Goal: Contribute content: Contribute content

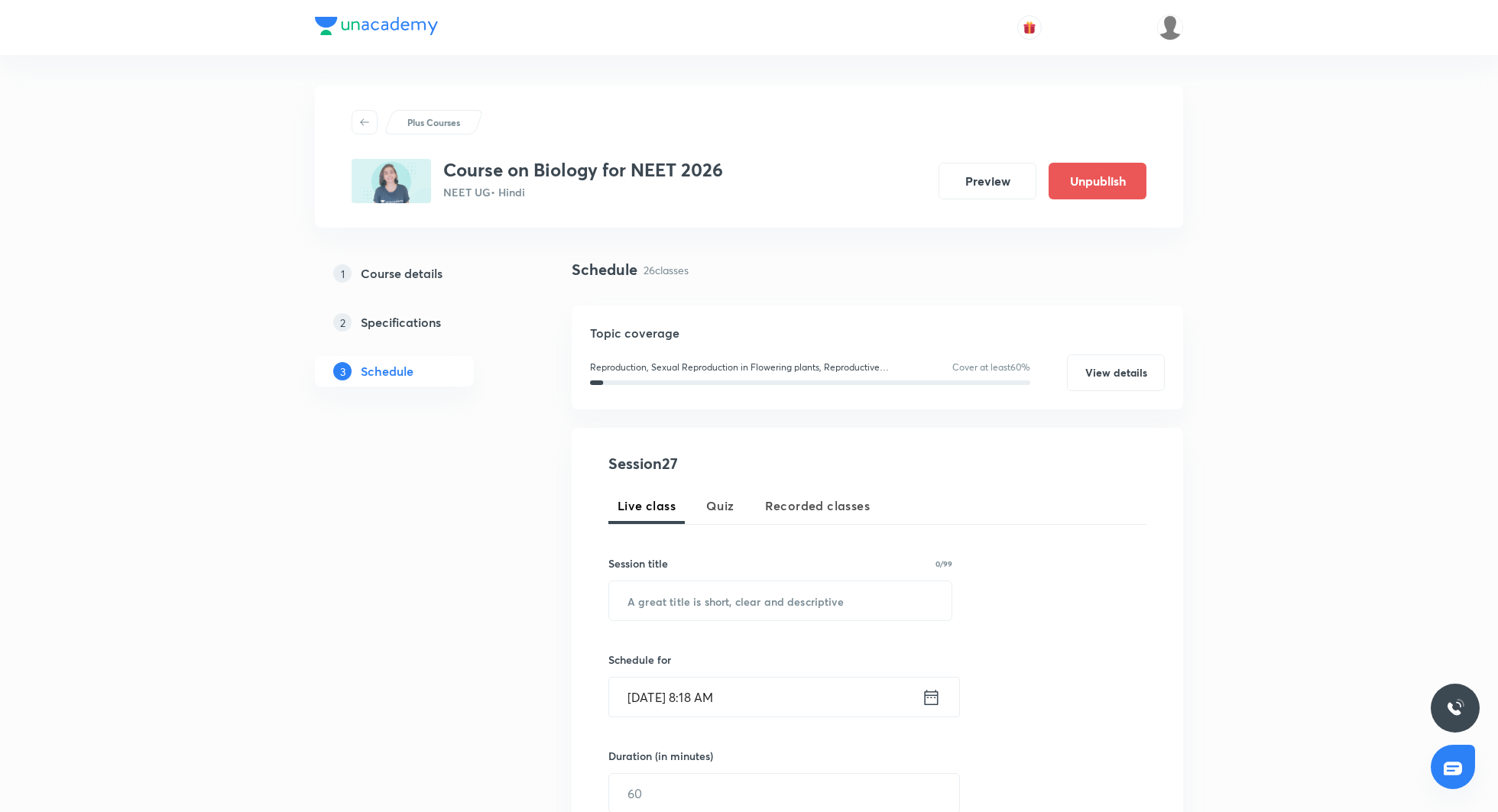
click at [1154, 26] on div at bounding box center [1113, 28] width 141 height 26
click at [1163, 28] on img at bounding box center [1171, 28] width 26 height 26
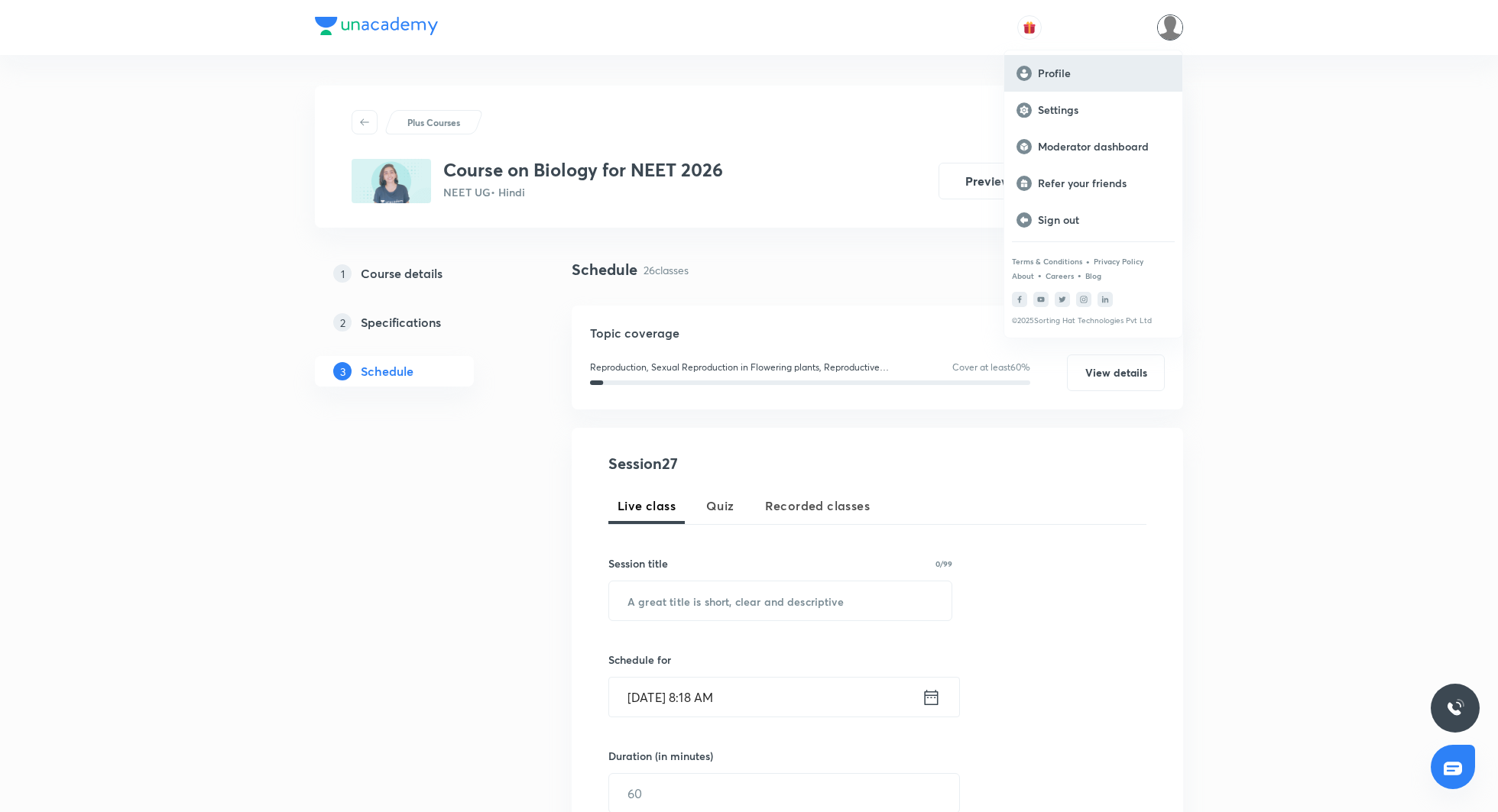
click at [1118, 72] on p "Profile" at bounding box center [1104, 73] width 132 height 14
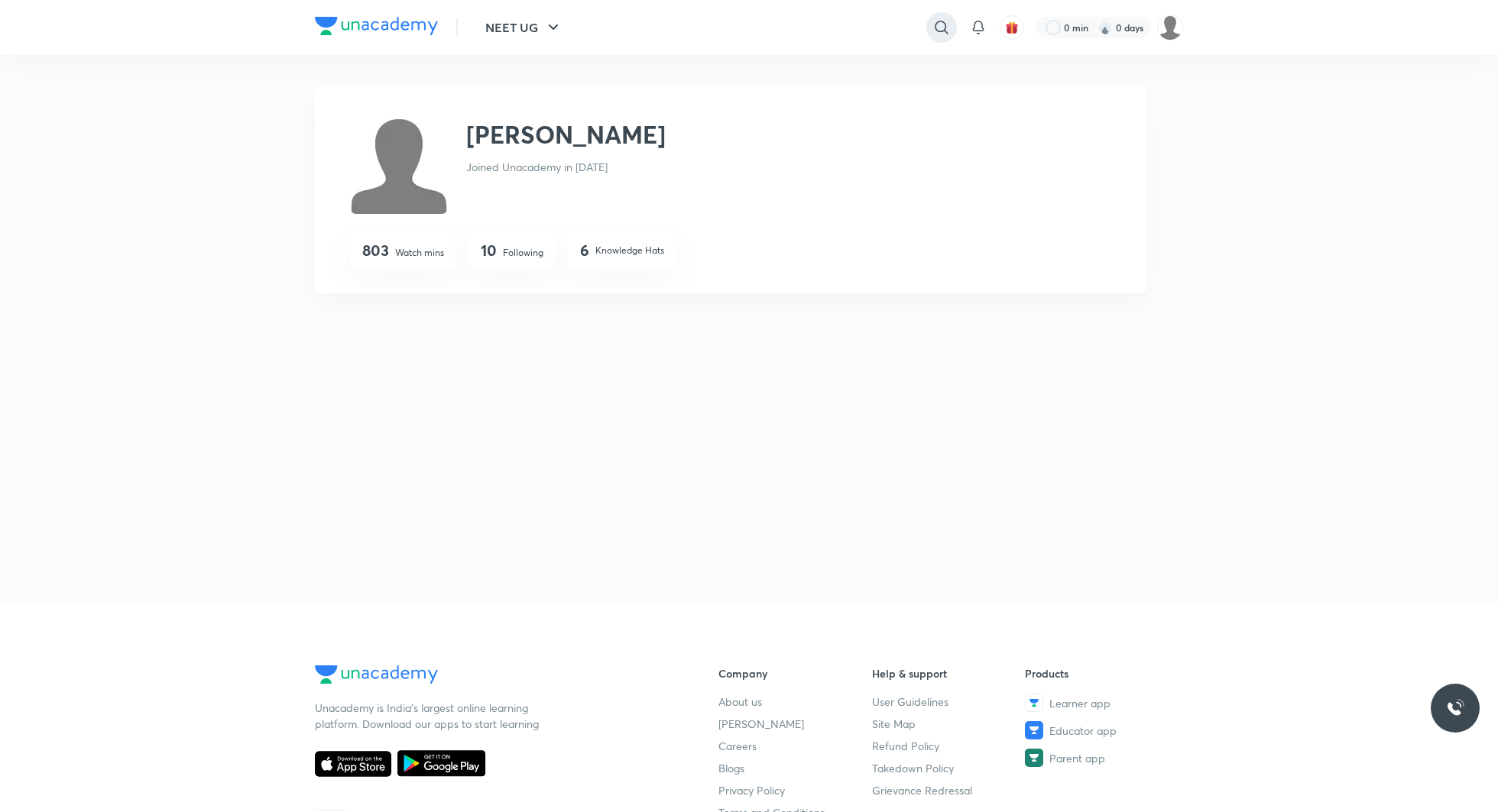
click at [936, 25] on icon at bounding box center [942, 28] width 19 height 19
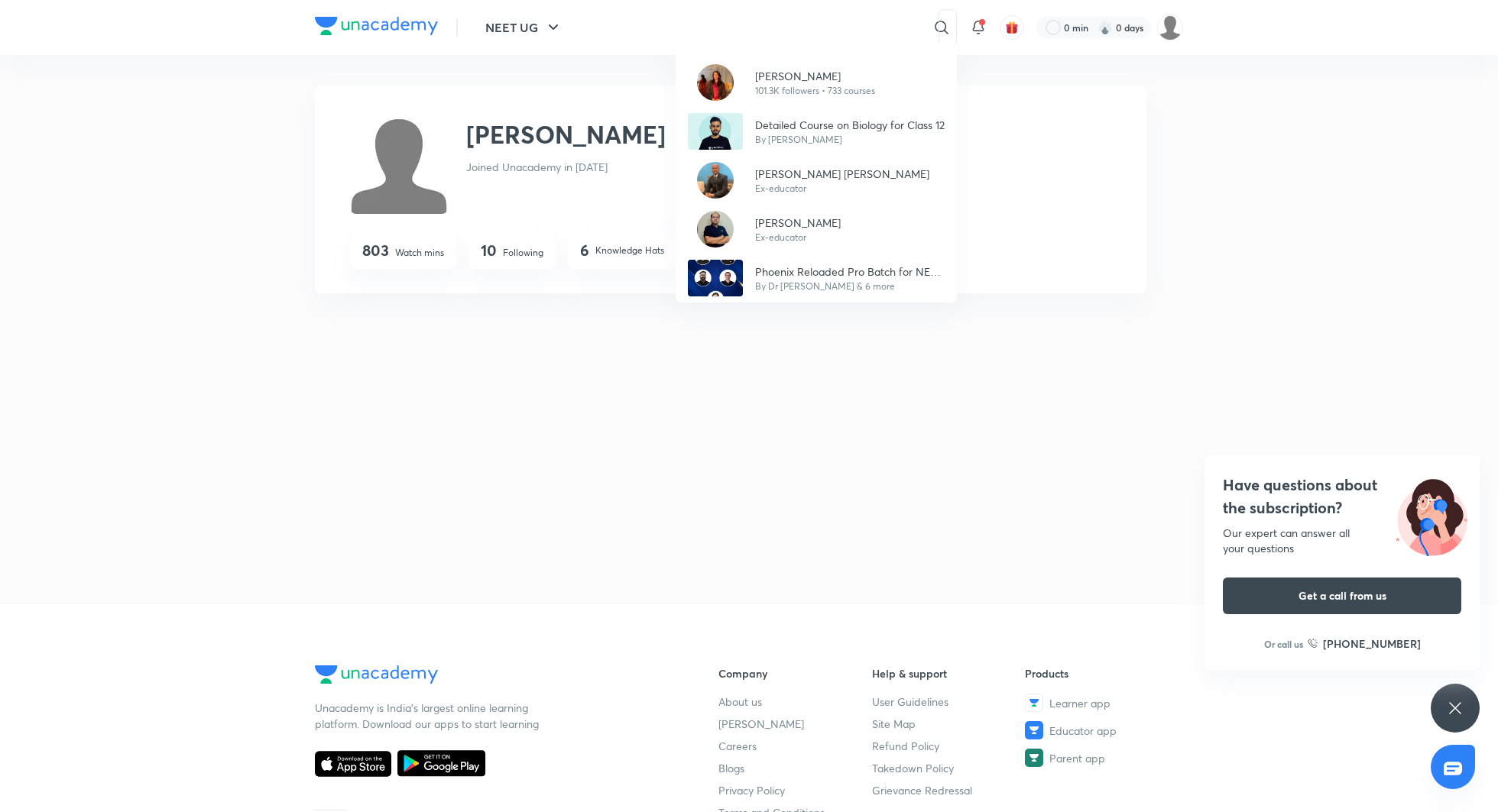
click at [780, 24] on div "Dr. Rakshita Singh 101.3K followers • 733 courses Detailed Course on Biology fo…" at bounding box center [749, 406] width 1498 height 812
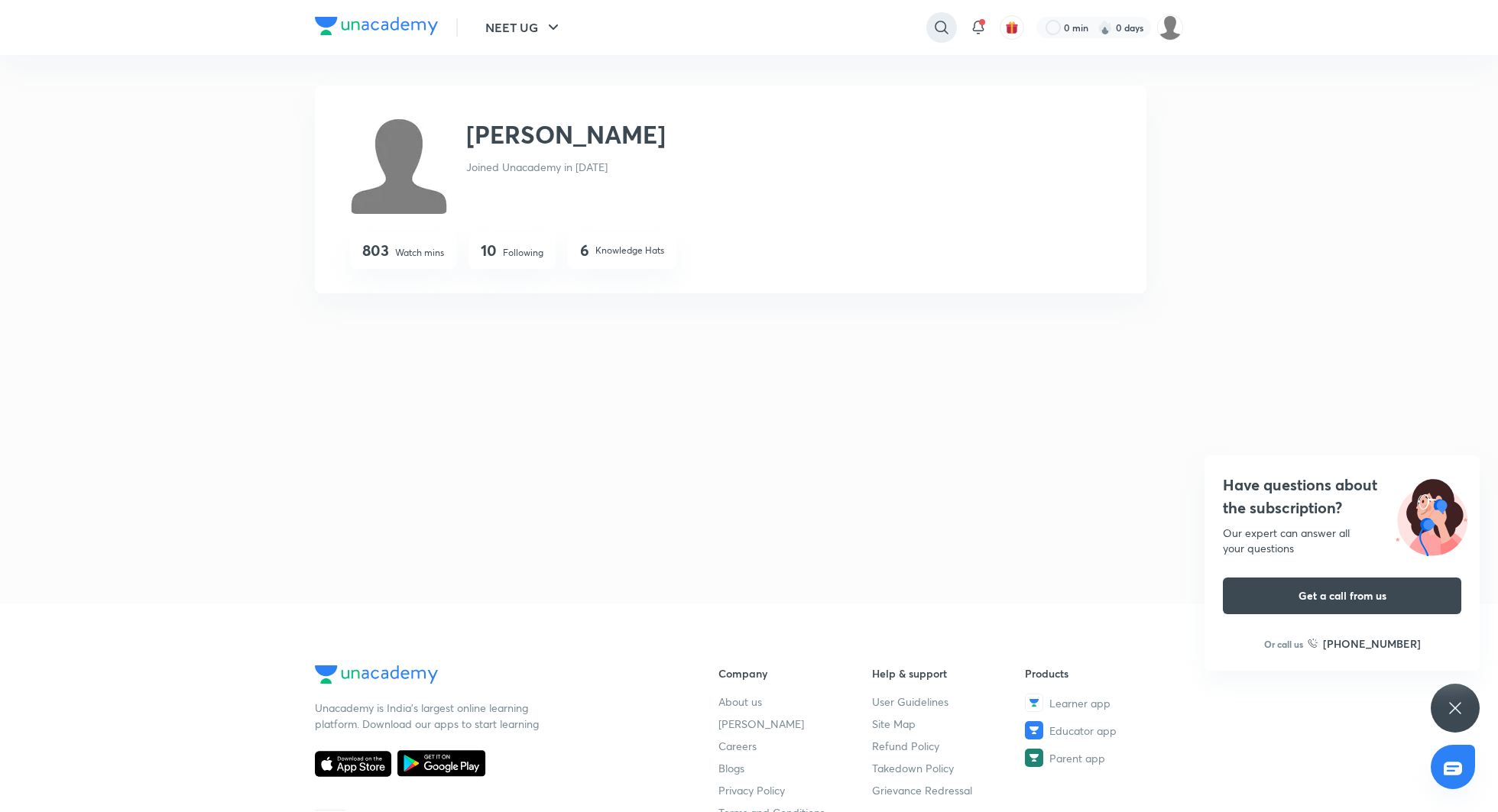
click at [938, 34] on icon at bounding box center [942, 28] width 19 height 19
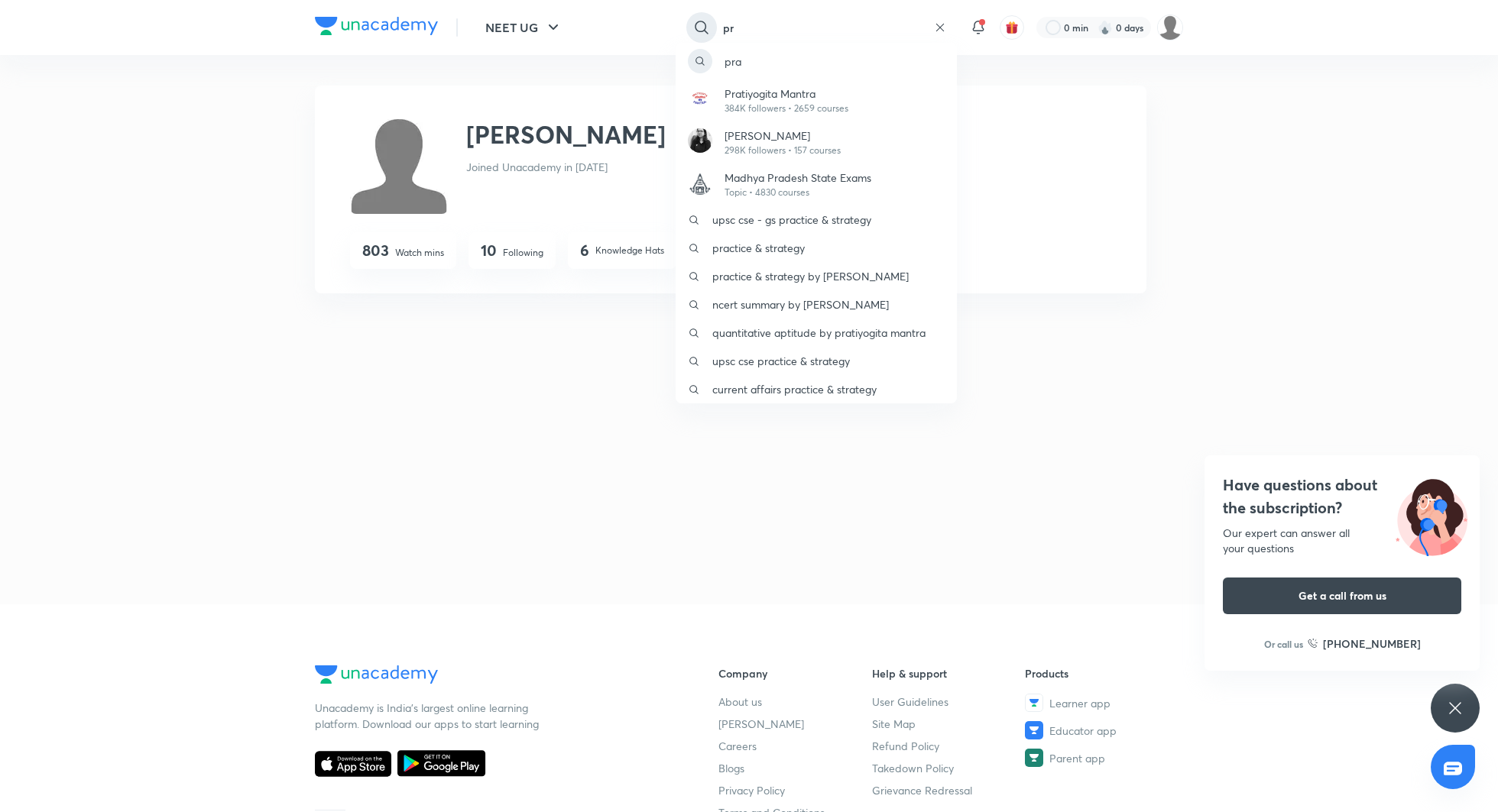
type input "p"
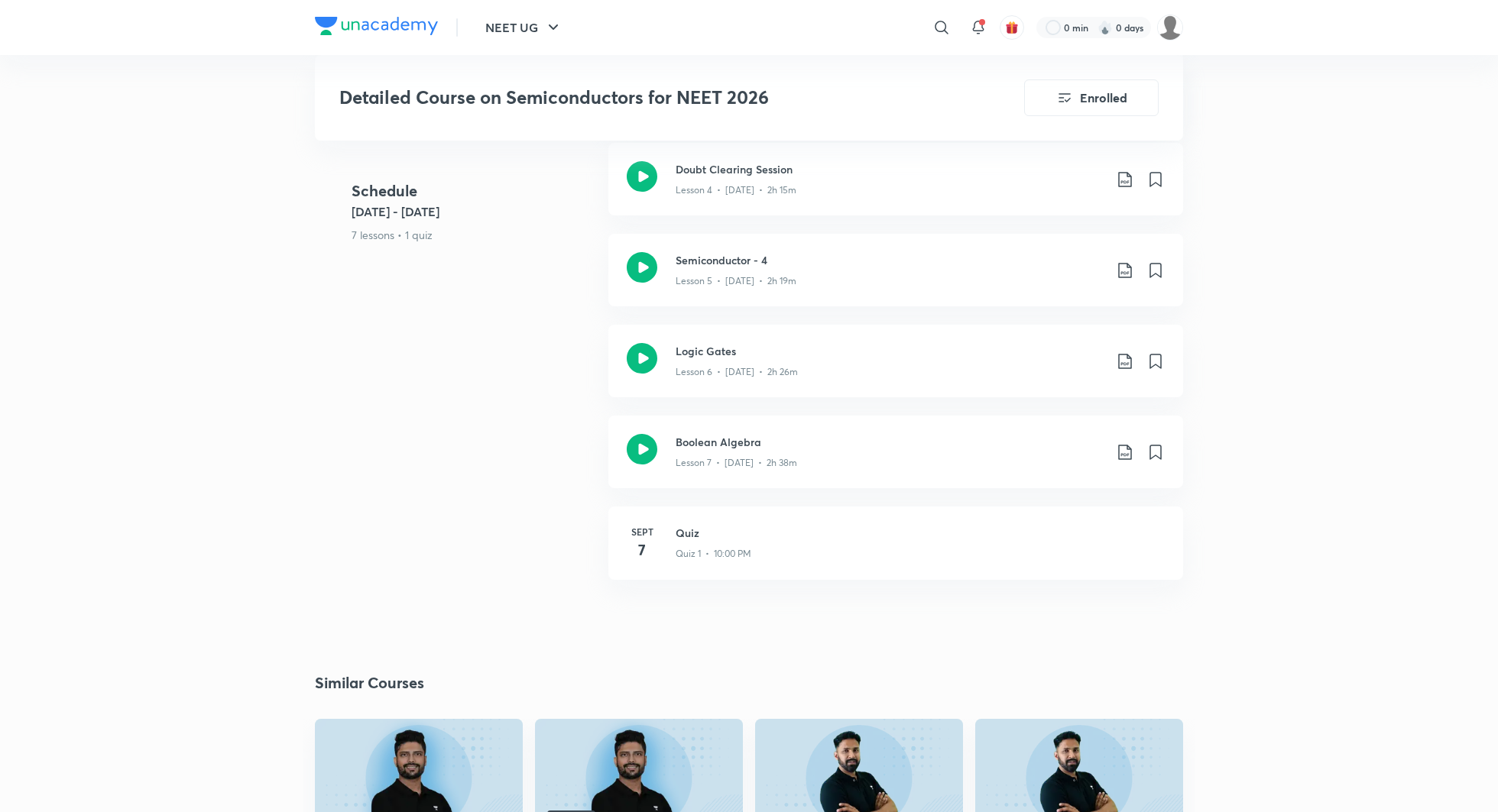
scroll to position [1046, 0]
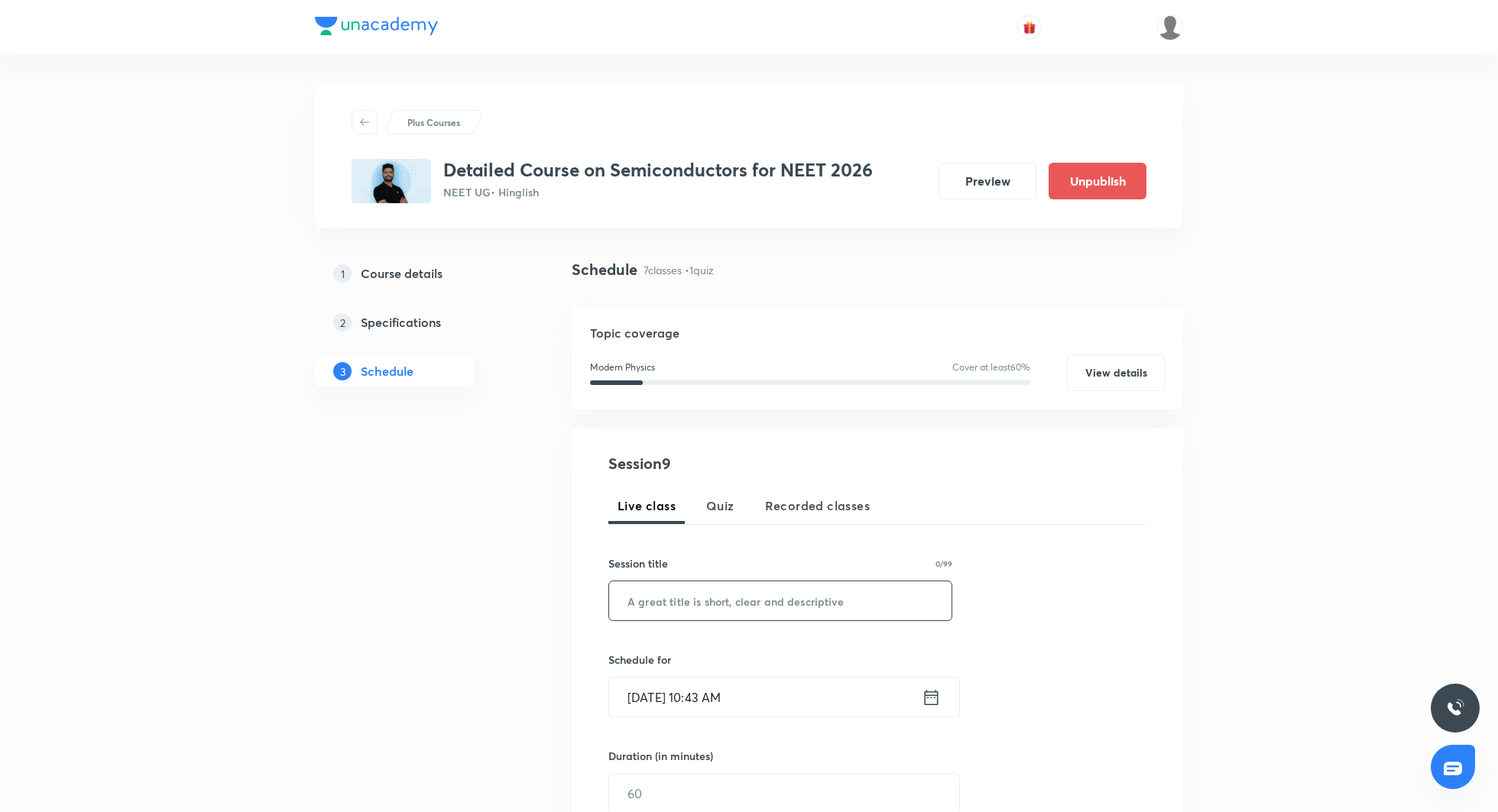
click at [766, 611] on input "text" at bounding box center [781, 601] width 343 height 39
paste input "questions on Logic Gates"
click at [633, 604] on input "questions on Logic Gates" at bounding box center [781, 601] width 343 height 39
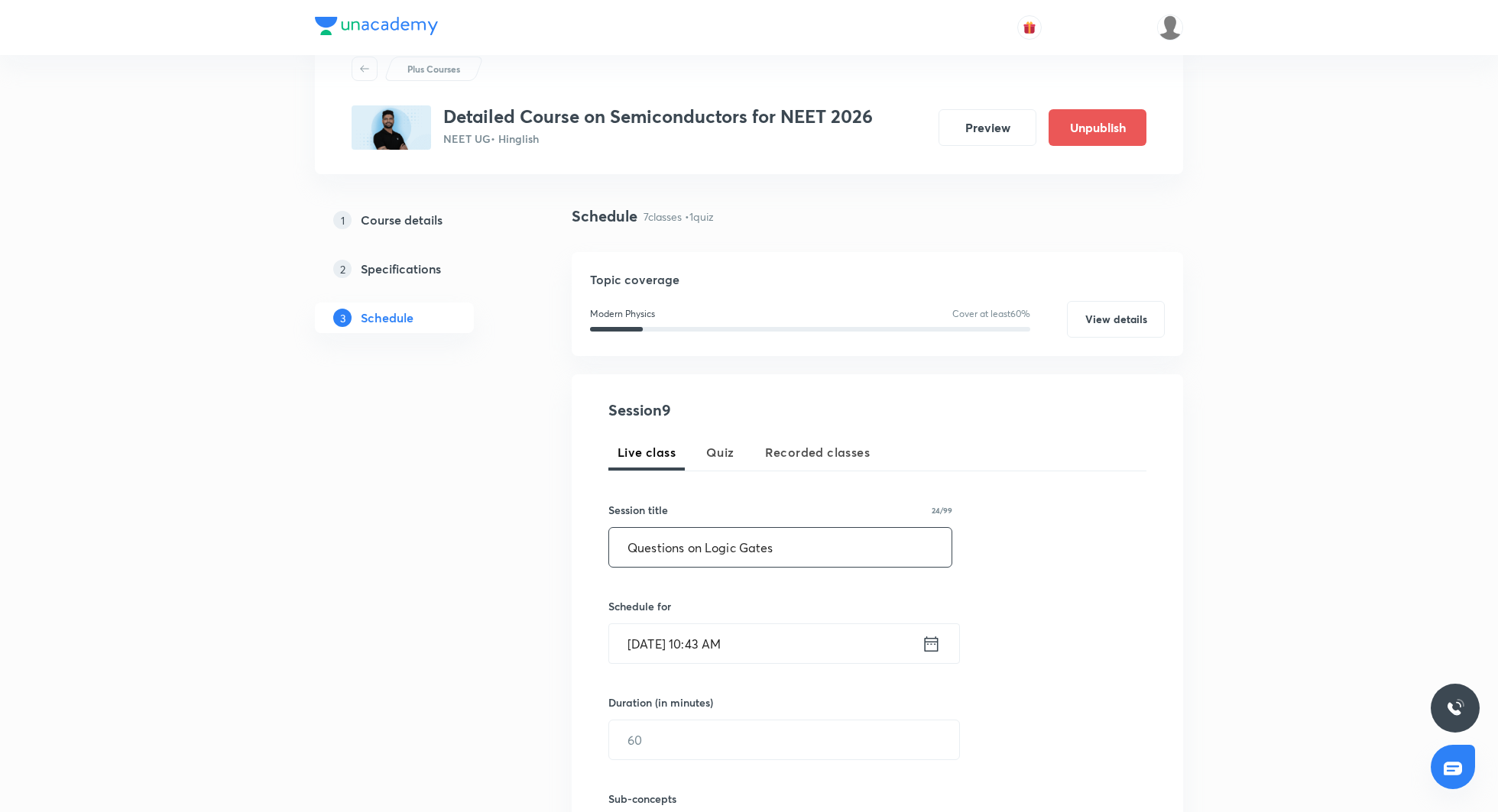
scroll to position [53, 0]
type input "Questions on Logic Gates"
click at [1069, 514] on div "Session 9 Live class Quiz Recorded classes Session title 24/99 Questions on Log…" at bounding box center [877, 660] width 538 height 521
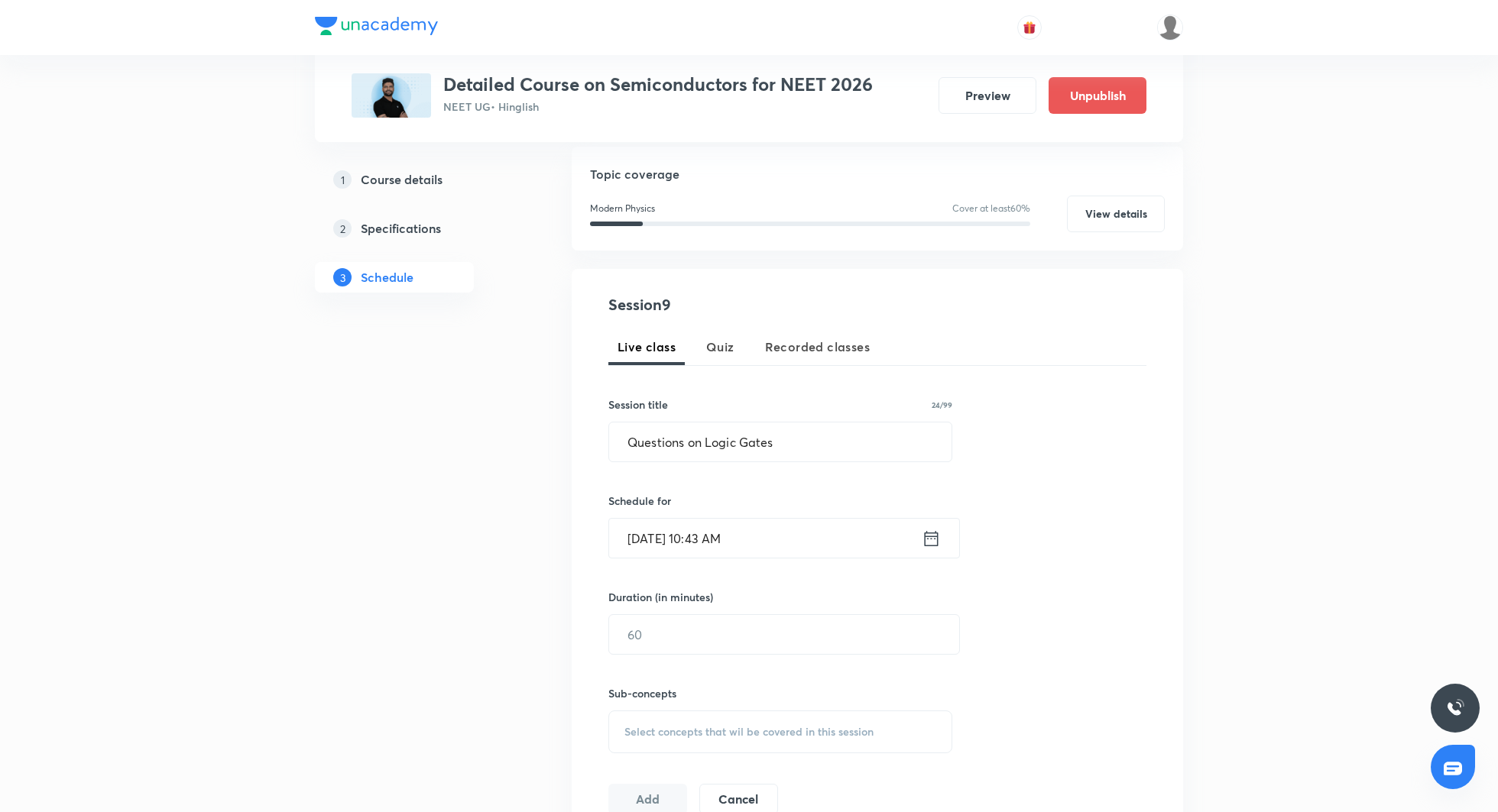
click at [936, 538] on icon at bounding box center [932, 538] width 19 height 21
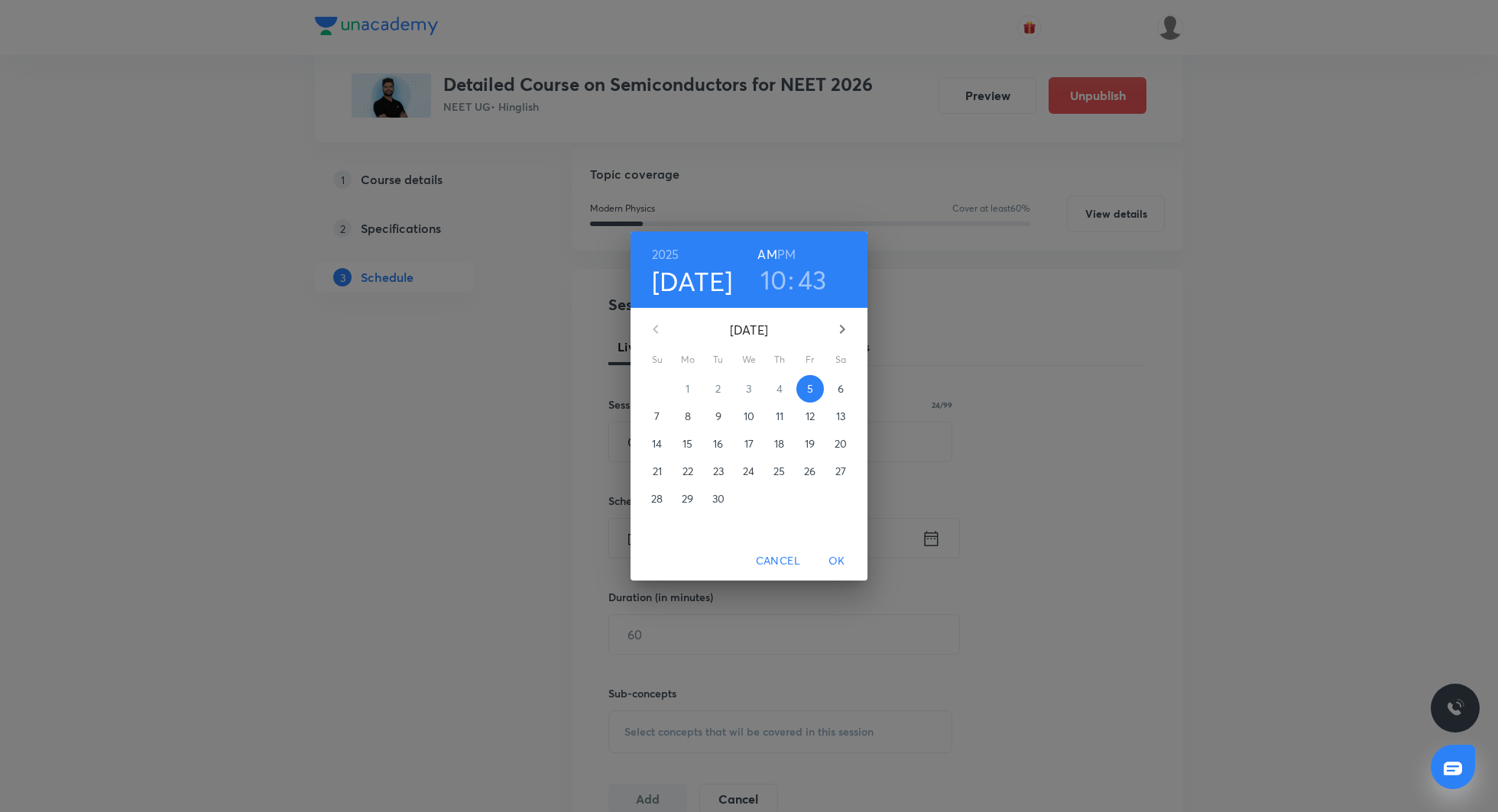
click at [783, 413] on p "11" at bounding box center [779, 416] width 7 height 15
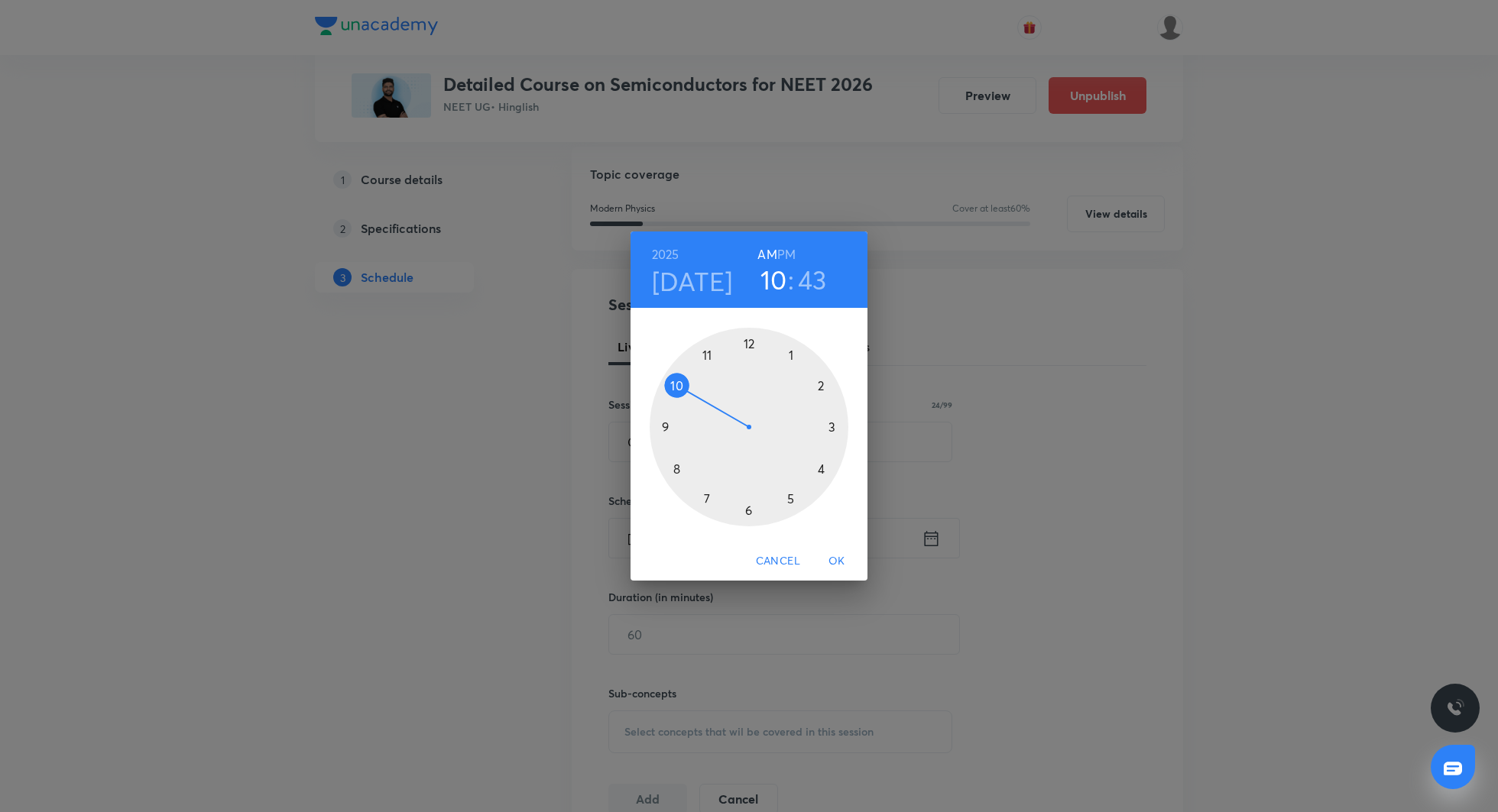
click at [768, 568] on span "Cancel" at bounding box center [778, 561] width 45 height 19
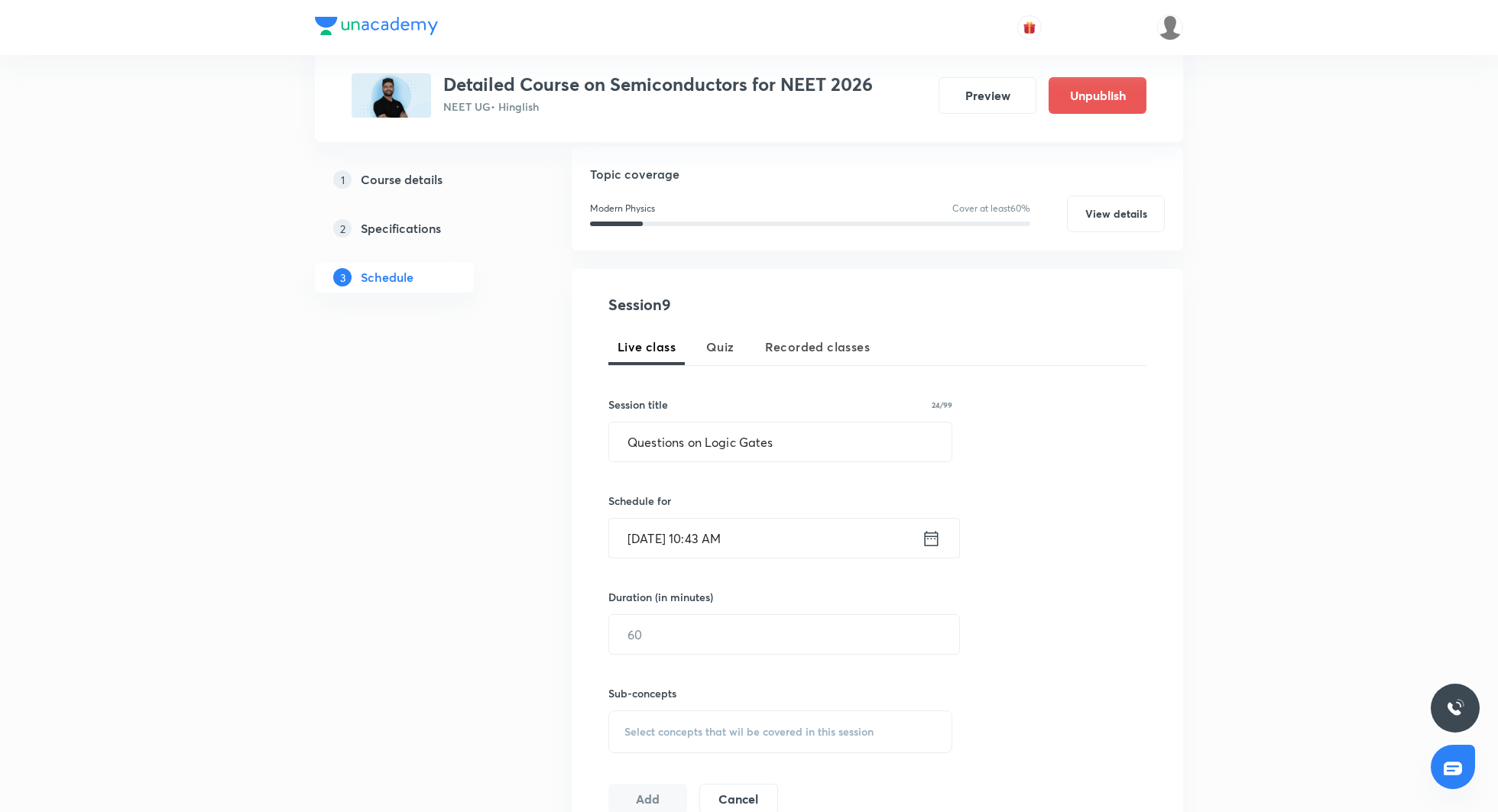
click at [938, 537] on icon at bounding box center [932, 538] width 19 height 21
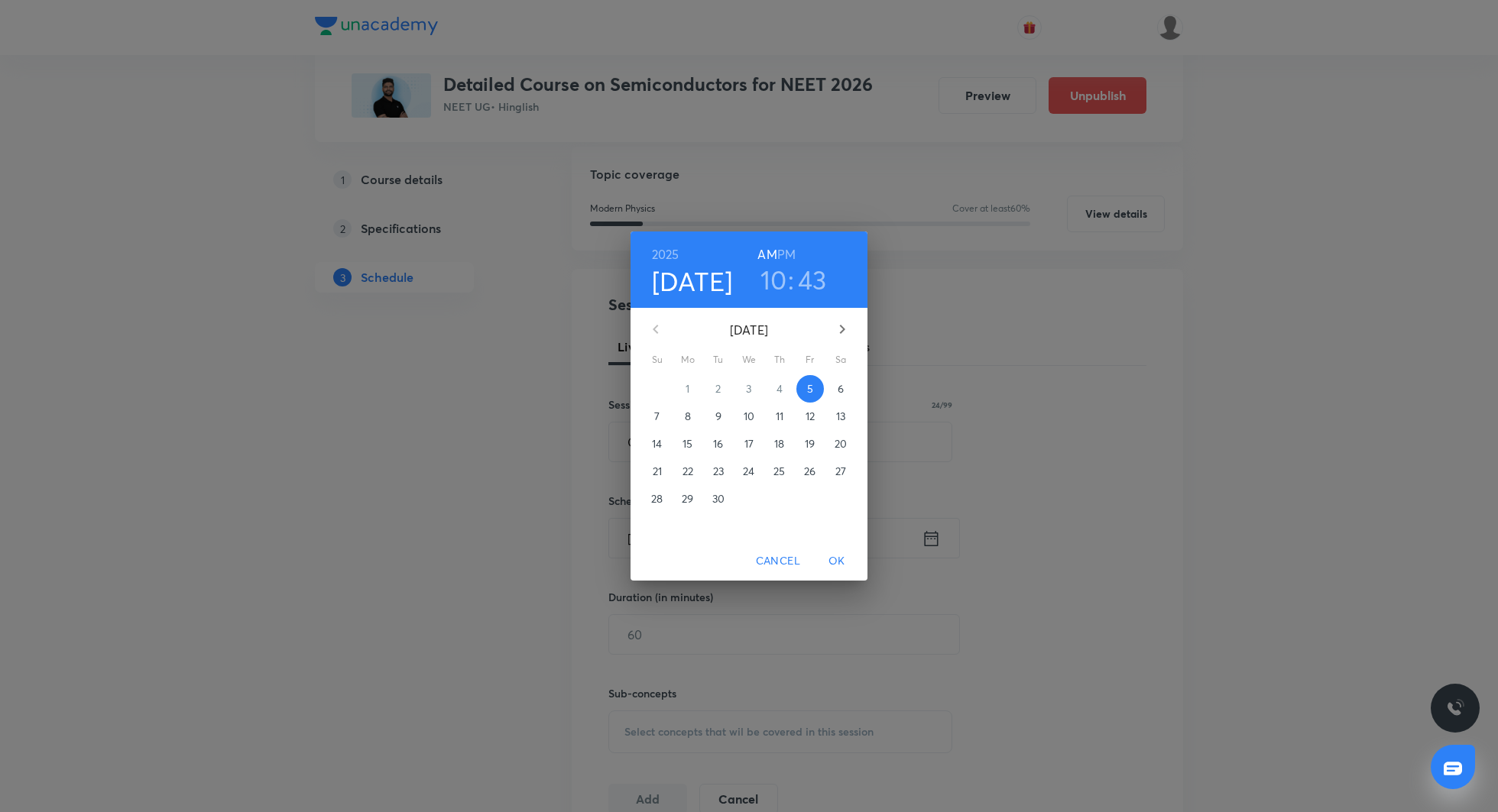
click at [792, 553] on span "Cancel" at bounding box center [778, 561] width 45 height 19
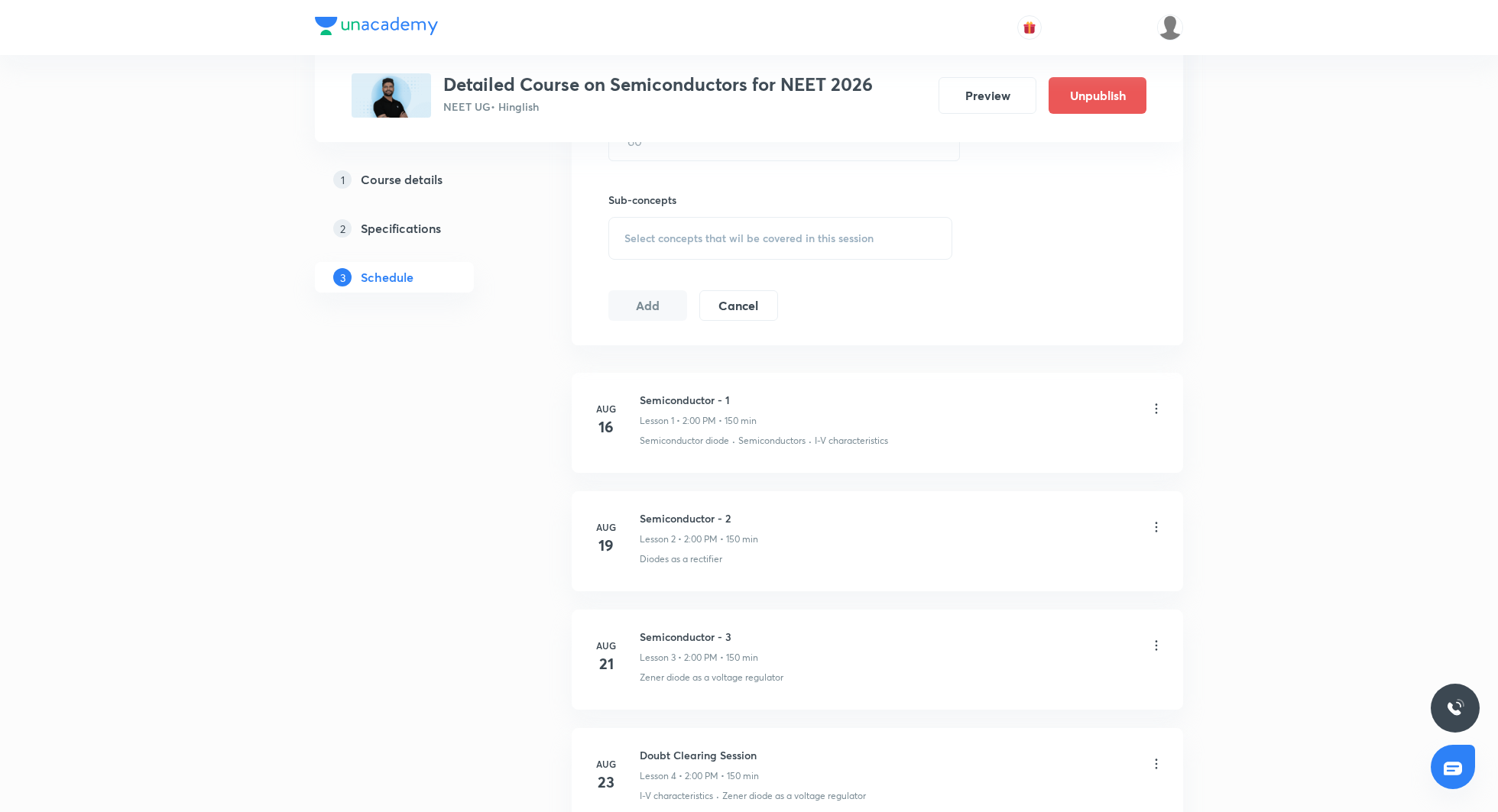
scroll to position [0, 0]
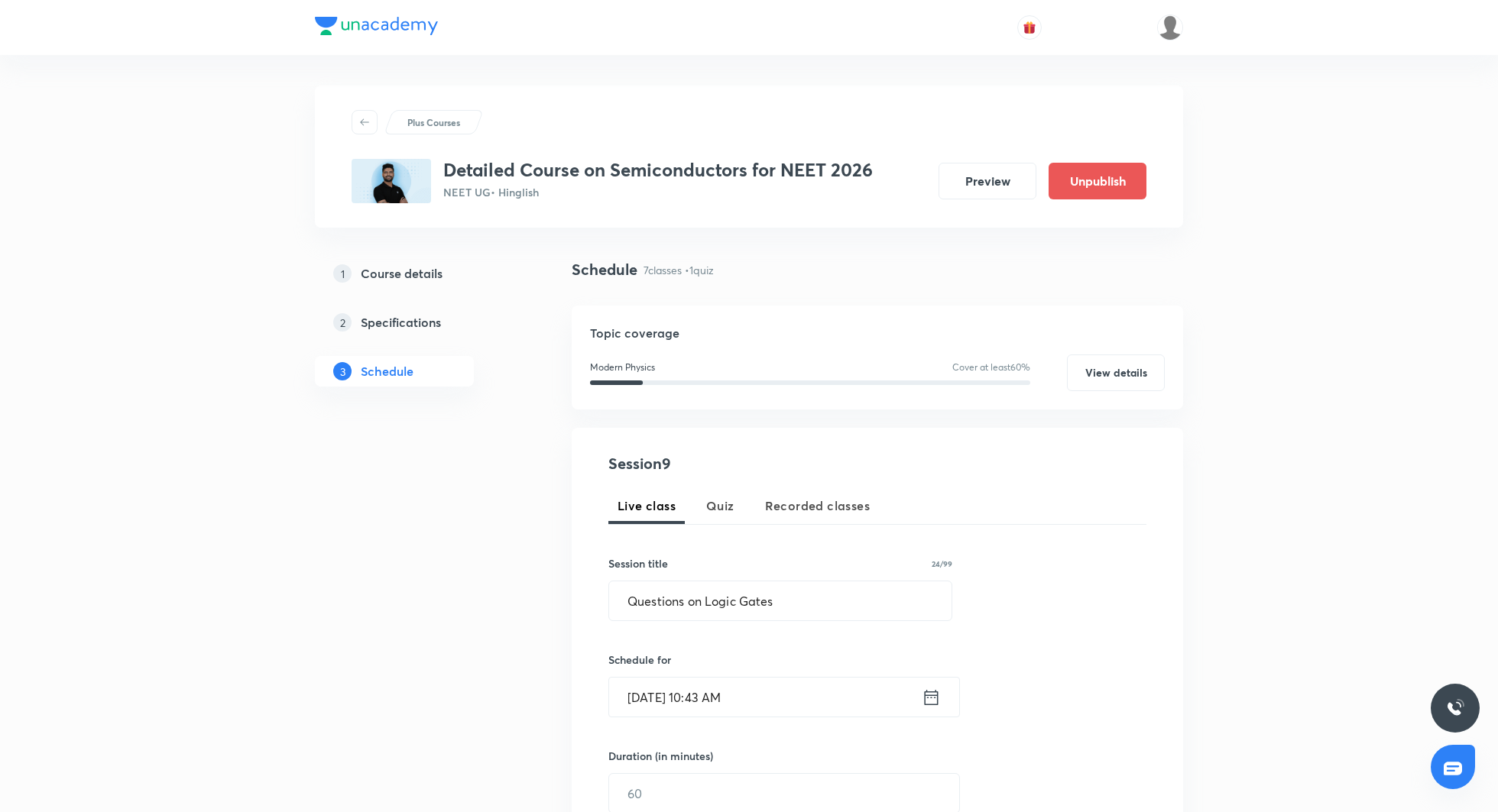
click at [932, 696] on icon at bounding box center [932, 697] width 14 height 15
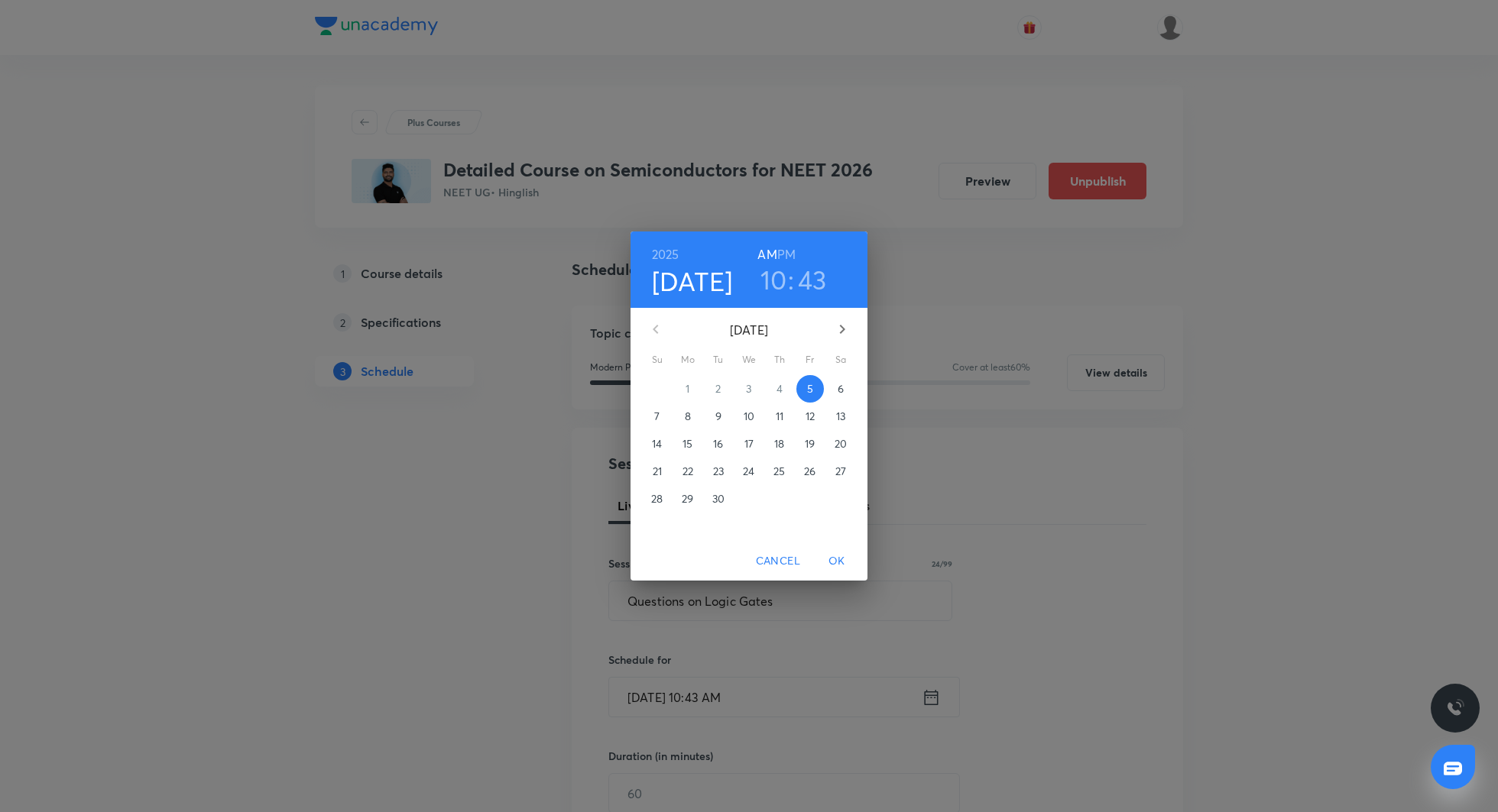
click at [778, 412] on p "11" at bounding box center [779, 416] width 7 height 15
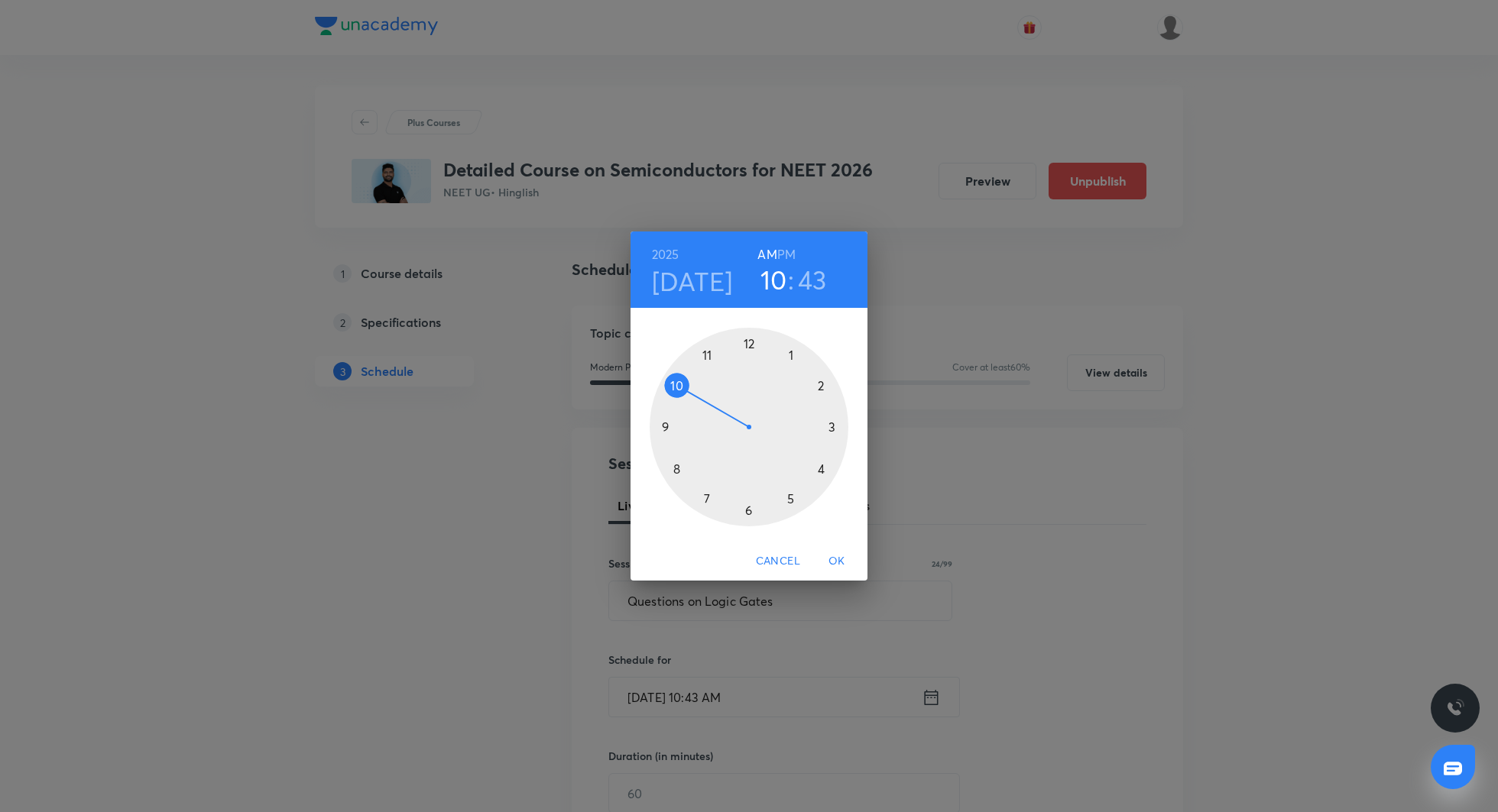
click at [820, 382] on div at bounding box center [749, 427] width 199 height 199
click at [785, 253] on h6 "PM" at bounding box center [786, 254] width 19 height 21
click at [751, 346] on div at bounding box center [749, 427] width 199 height 199
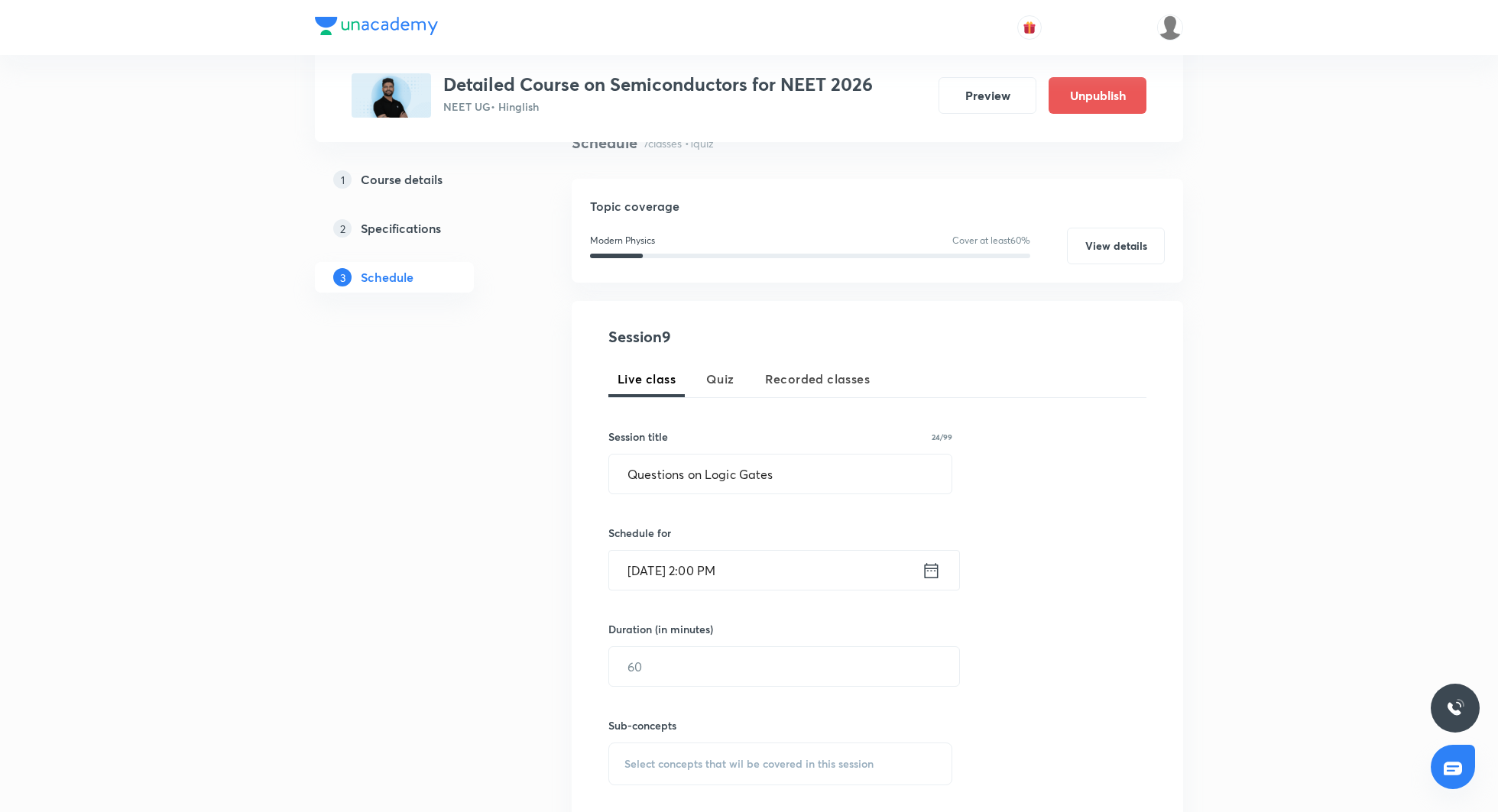
scroll to position [129, 0]
click at [718, 668] on input "text" at bounding box center [784, 664] width 350 height 39
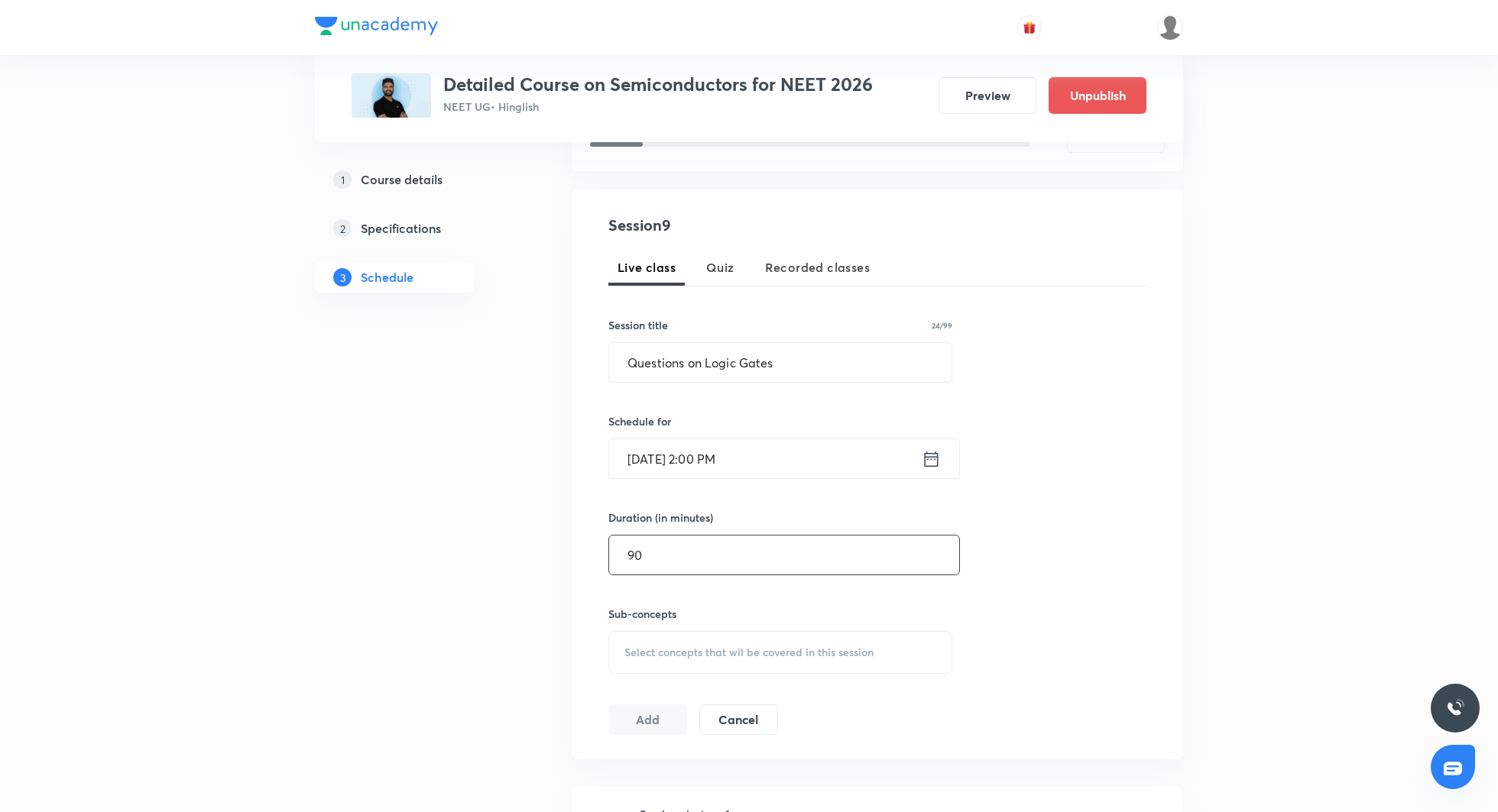
scroll to position [240, 0]
type input "90"
click at [709, 652] on span "Select concepts that wil be covered in this session" at bounding box center [749, 651] width 249 height 12
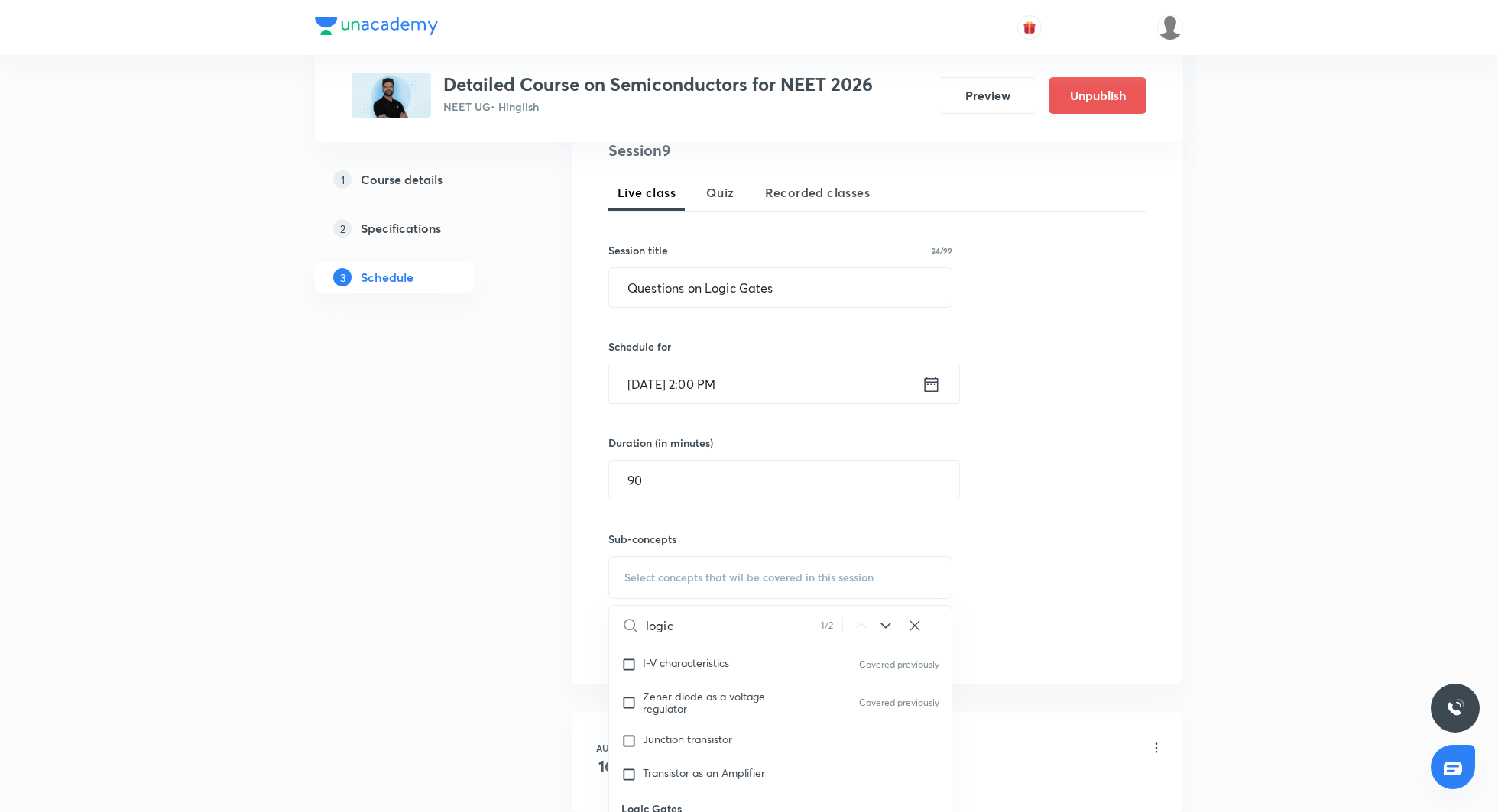
scroll to position [370, 0]
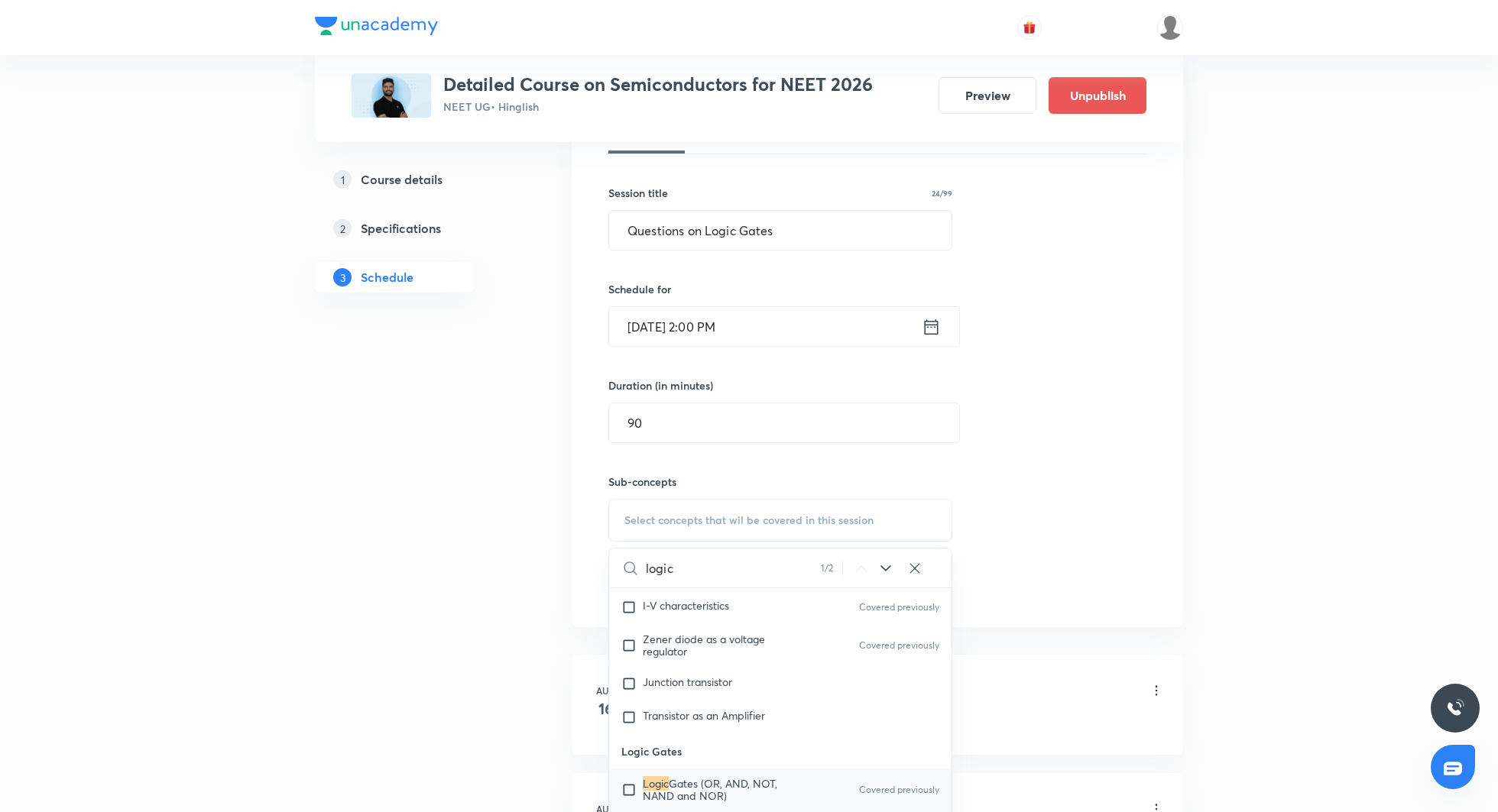
type input "logic"
click at [730, 782] on span "Gates (OR, AND, NOT, NAND and NOR)" at bounding box center [710, 789] width 135 height 27
checkbox input "true"
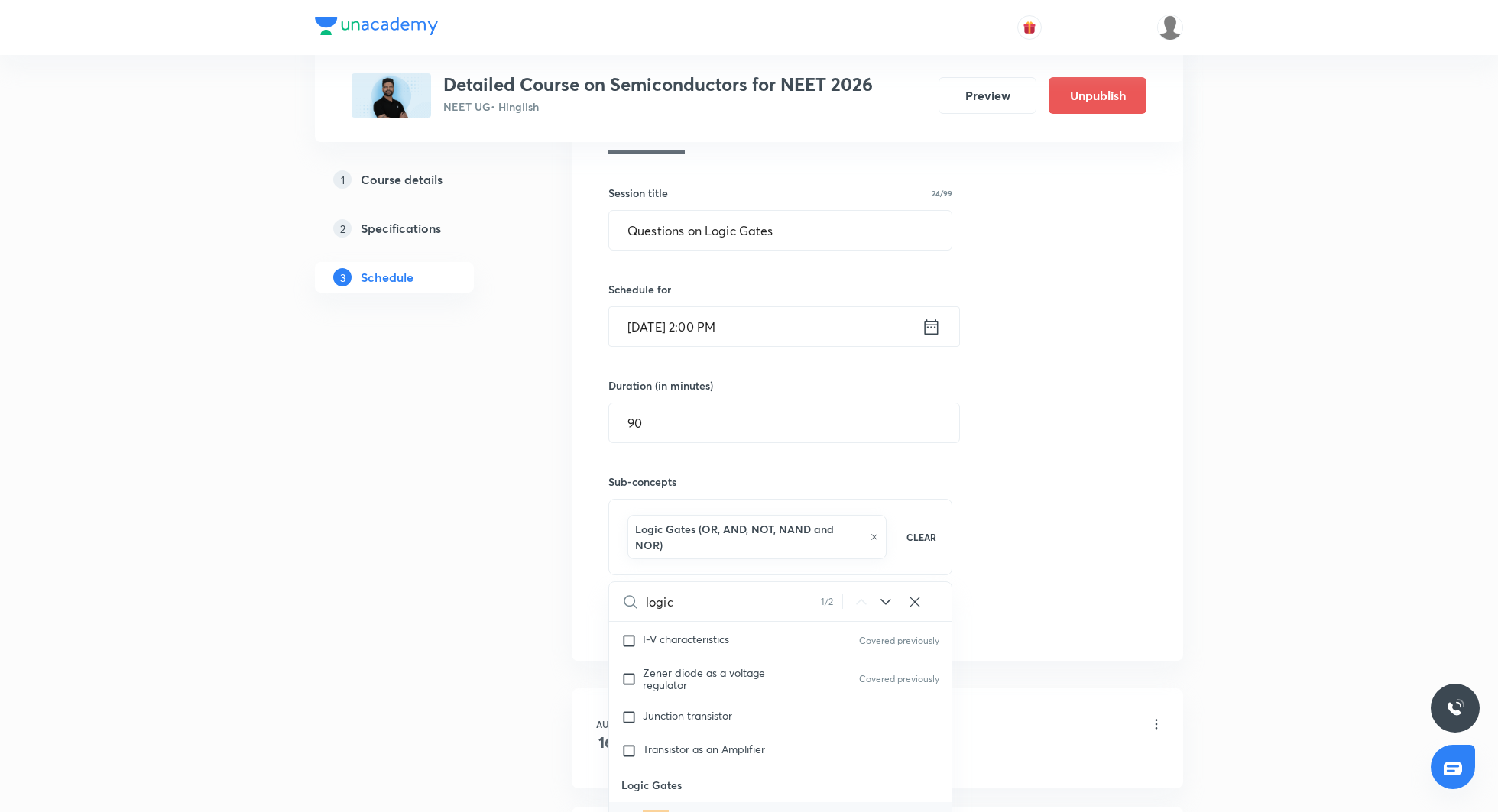
click at [1038, 534] on div "Session 9 Live class Quiz Recorded classes Session title 24/99 Questions on Log…" at bounding box center [877, 359] width 538 height 555
click at [639, 607] on button "Add" at bounding box center [647, 620] width 79 height 31
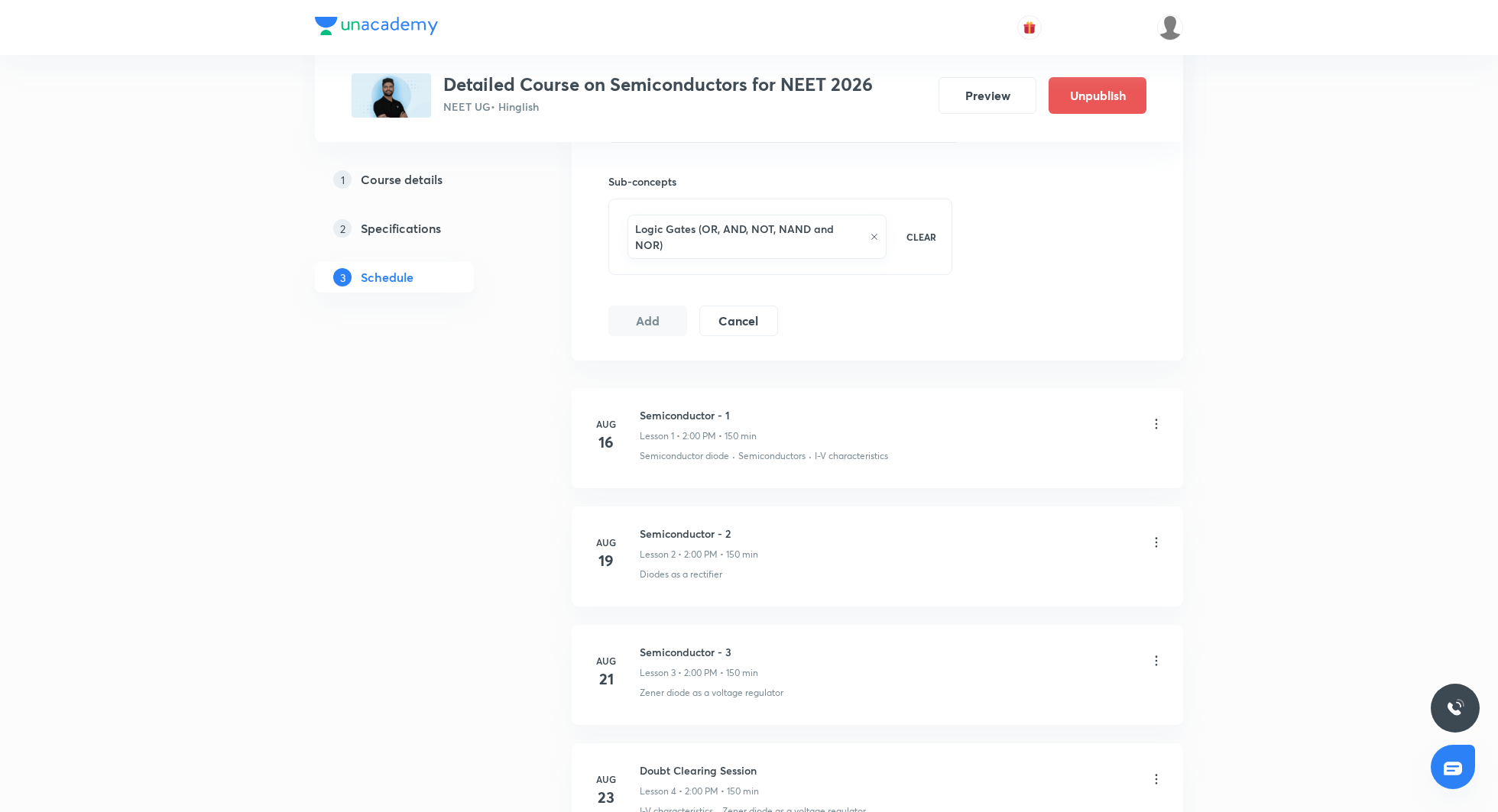
scroll to position [1321, 0]
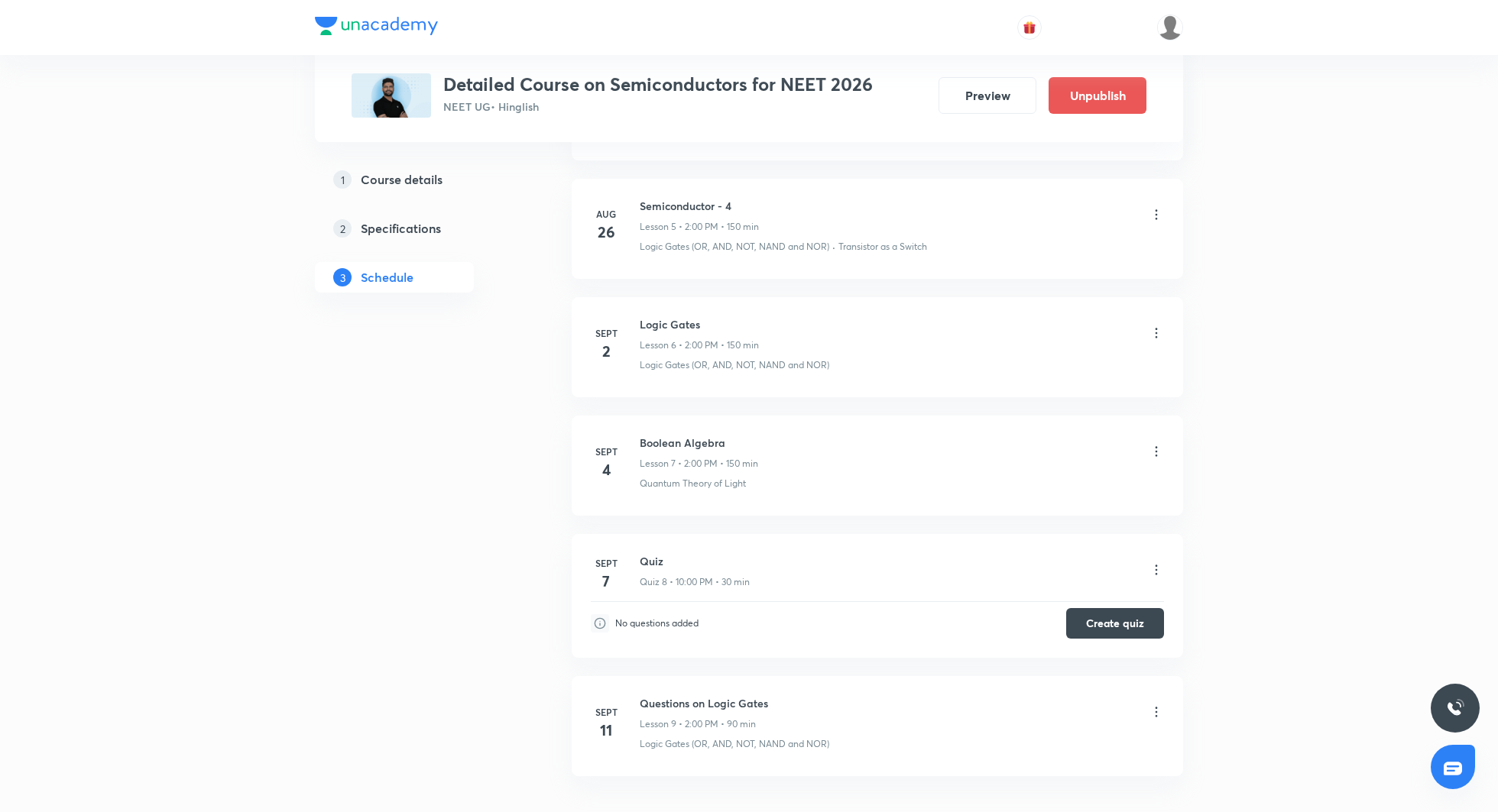
scroll to position [1423, 0]
